Goal: Information Seeking & Learning: Check status

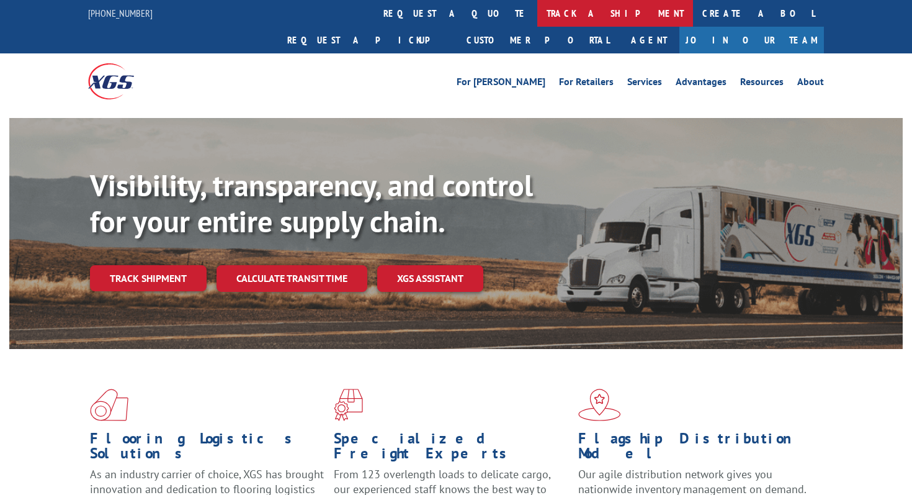
click at [537, 7] on link "track a shipment" at bounding box center [615, 13] width 156 height 27
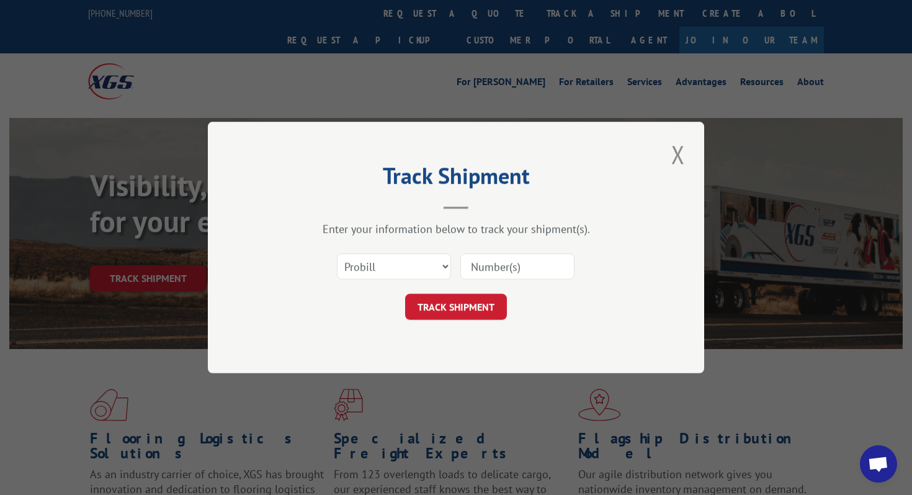
click at [496, 277] on input at bounding box center [517, 266] width 114 height 26
paste input "15095706"
type input "15095706"
click at [436, 310] on button "TRACK SHIPMENT" at bounding box center [456, 306] width 102 height 26
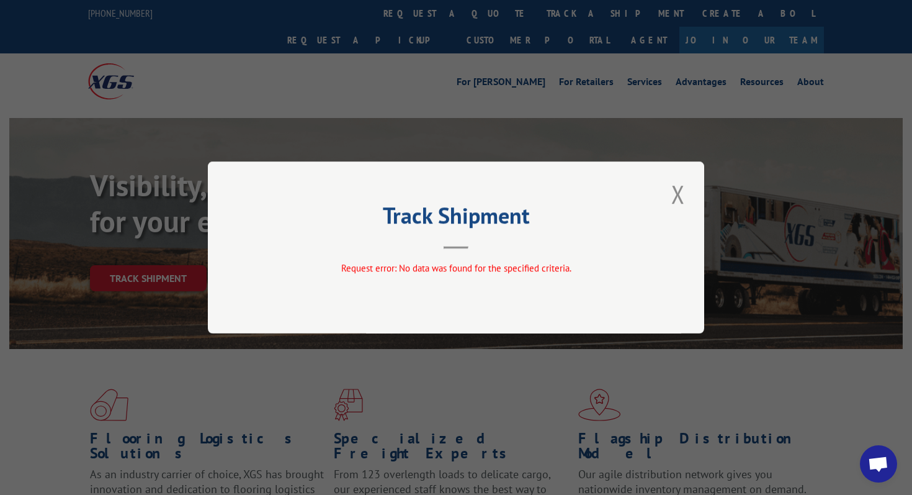
click at [659, 205] on div "Track Shipment Request error: No data was found for the specified criteria." at bounding box center [456, 247] width 496 height 172
click at [664, 197] on div "Track Shipment Request error: No data was found for the specified criteria." at bounding box center [456, 247] width 496 height 172
click at [670, 197] on button "Close modal" at bounding box center [678, 194] width 21 height 34
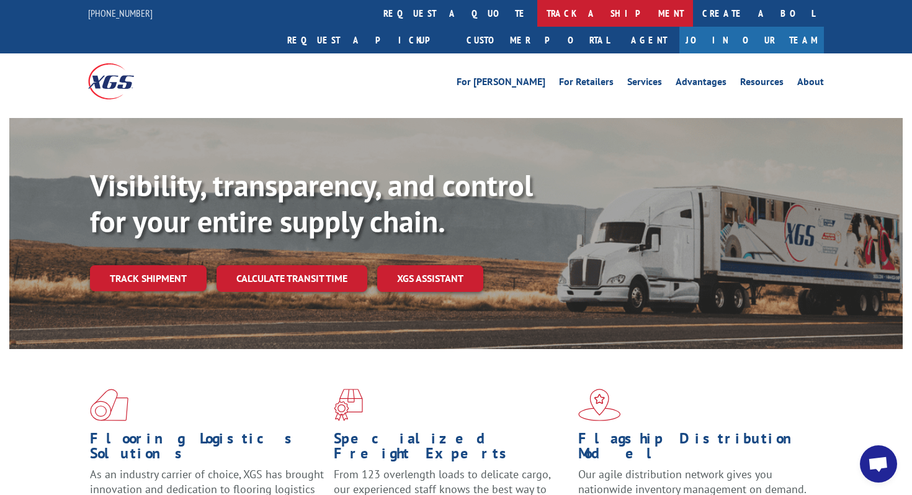
click at [537, 16] on link "track a shipment" at bounding box center [615, 13] width 156 height 27
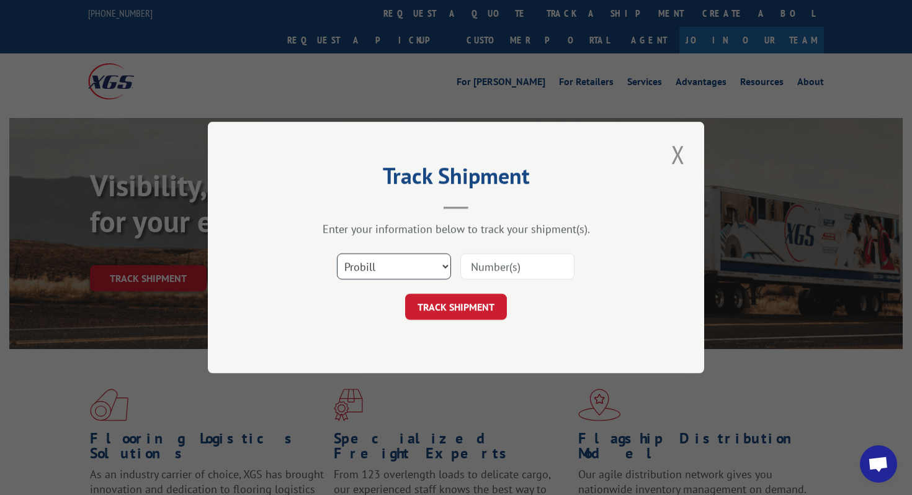
click at [434, 262] on select "Select category... Probill BOL PO" at bounding box center [394, 266] width 114 height 26
select select "bol"
click at [337, 253] on select "Select category... Probill BOL PO" at bounding box center [394, 266] width 114 height 26
drag, startPoint x: 434, startPoint y: 263, endPoint x: 504, endPoint y: 266, distance: 70.2
click at [504, 266] on input at bounding box center [517, 266] width 114 height 26
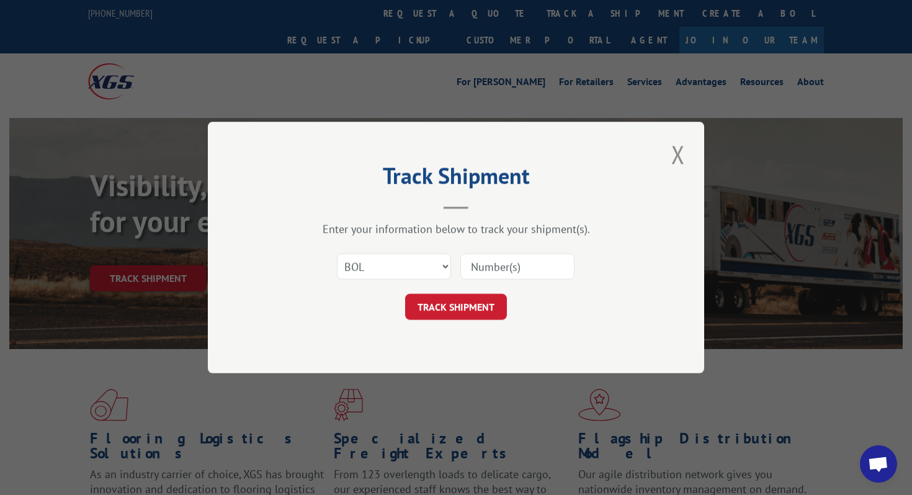
paste input "15095706"
type input "15095706"
click button "TRACK SHIPMENT" at bounding box center [456, 306] width 102 height 26
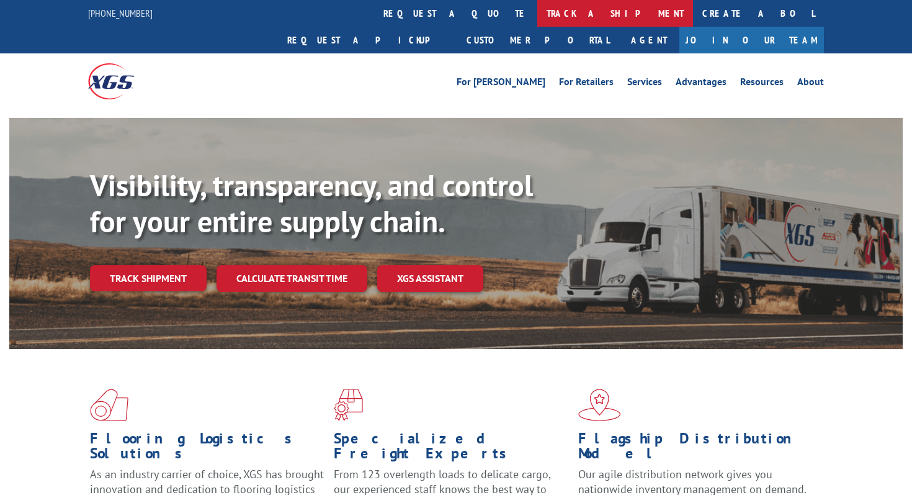
click at [537, 13] on link "track a shipment" at bounding box center [615, 13] width 156 height 27
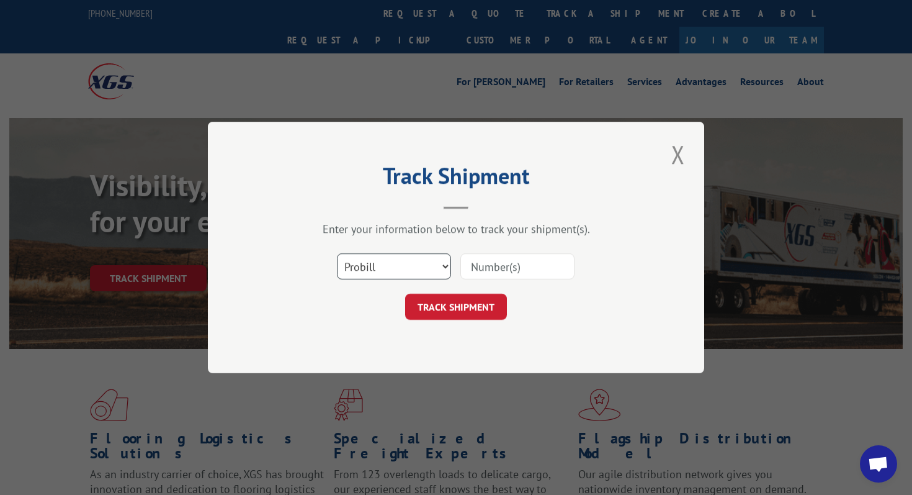
click at [431, 267] on select "Select category... Probill BOL PO" at bounding box center [394, 266] width 114 height 26
select select "bol"
click at [337, 253] on select "Select category... Probill BOL PO" at bounding box center [394, 266] width 114 height 26
click at [494, 269] on input at bounding box center [517, 266] width 114 height 26
paste input "361758"
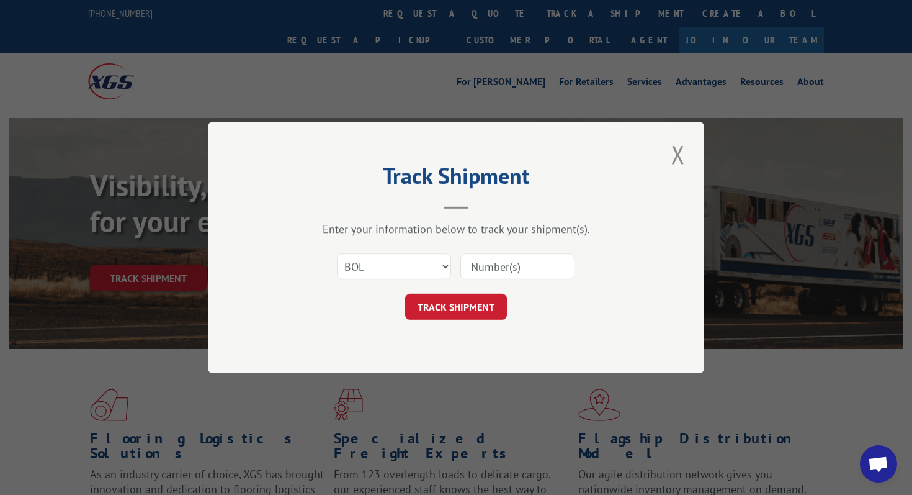
type input "361758"
click button "TRACK SHIPMENT" at bounding box center [456, 306] width 102 height 26
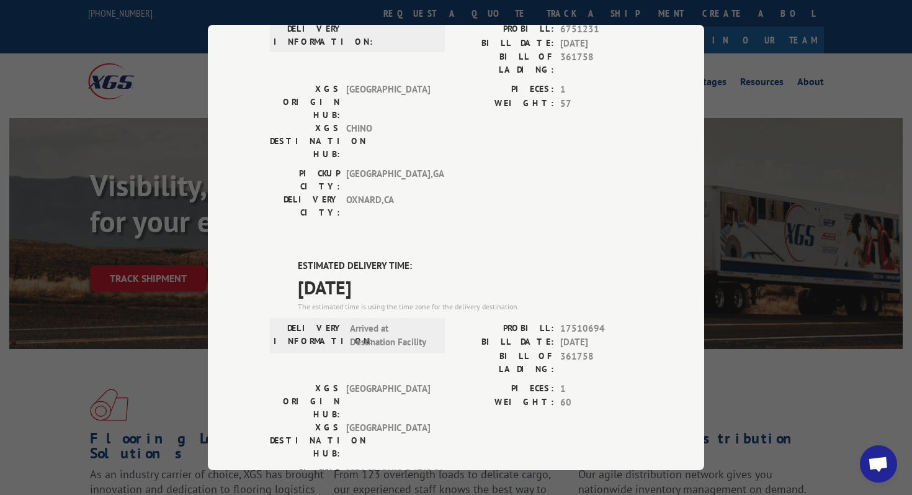
scroll to position [218, 0]
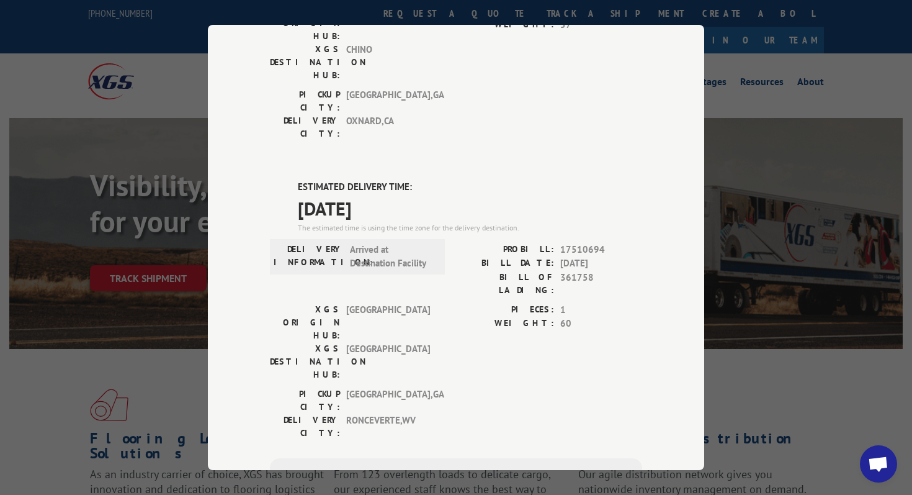
click at [767, 235] on div "Track Shipment DELIVERED DELIVERY INFORMATION: PROBILL: 6751231 BILL DATE: [DAT…" at bounding box center [456, 247] width 912 height 495
